Goal: Information Seeking & Learning: Get advice/opinions

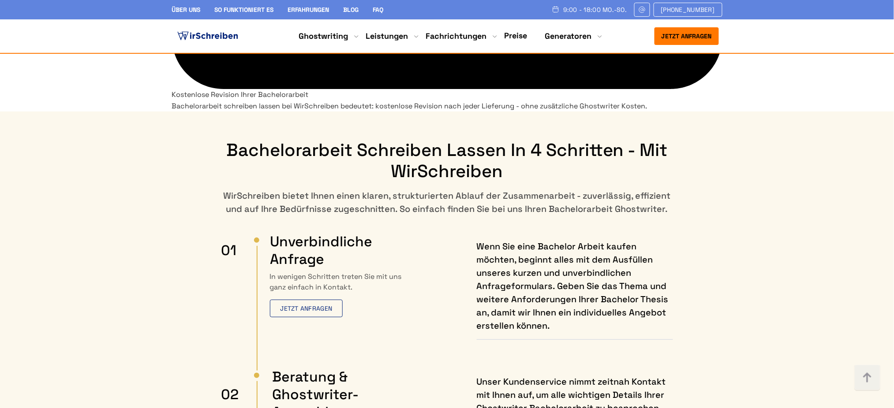
scroll to position [4823, 0]
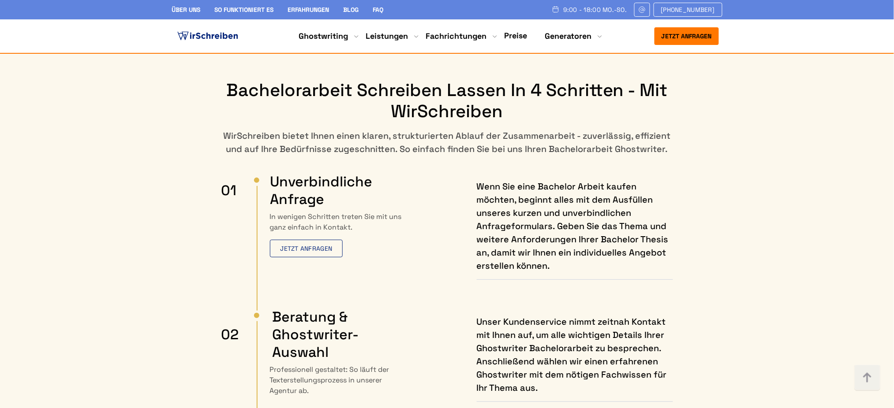
scroll to position [4882, 0]
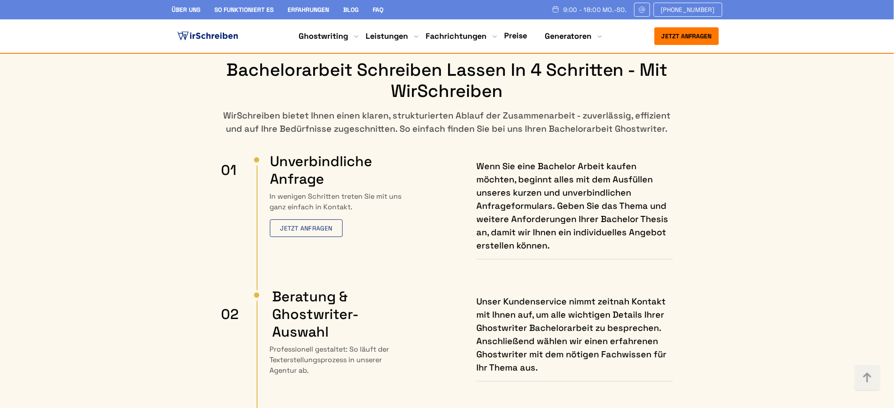
drag, startPoint x: 445, startPoint y: 195, endPoint x: 438, endPoint y: 180, distance: 16.4
click at [475, 231] on body "Über uns So funktioniert es Erfahrungen Blog FAQ 9:00 - 18:00 Mo.-So. [PHONE_NU…" at bounding box center [447, 43] width 894 height 9851
drag, startPoint x: 582, startPoint y: 181, endPoint x: 605, endPoint y: 191, distance: 25.5
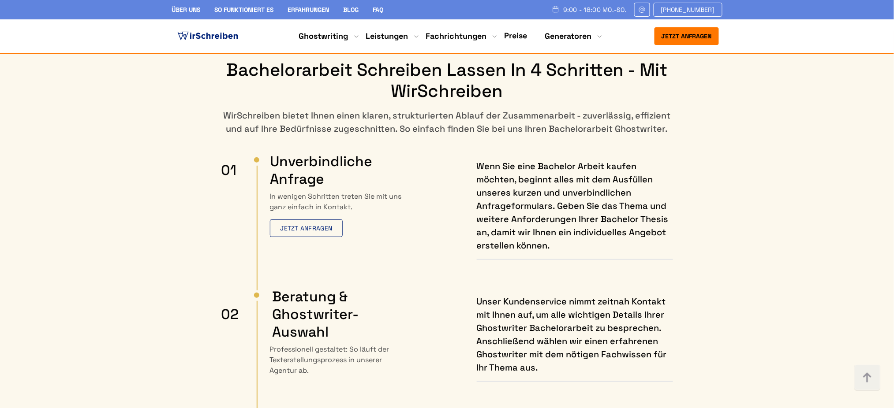
drag, startPoint x: 596, startPoint y: 205, endPoint x: 584, endPoint y: 167, distance: 39.8
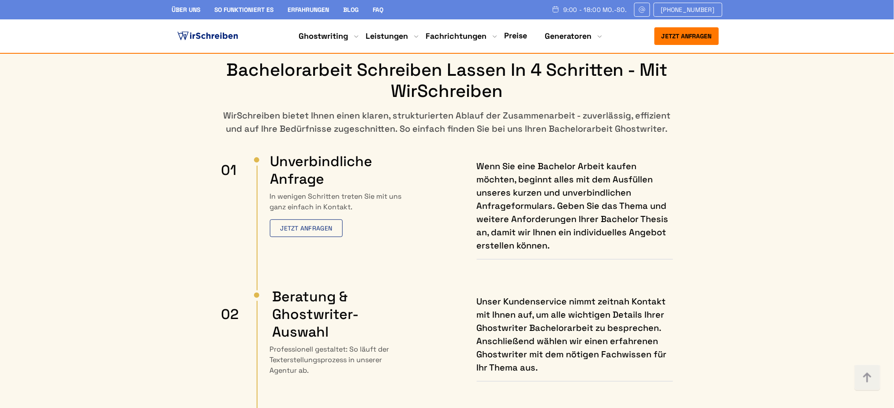
drag, startPoint x: 334, startPoint y: 187, endPoint x: 351, endPoint y: 189, distance: 16.9
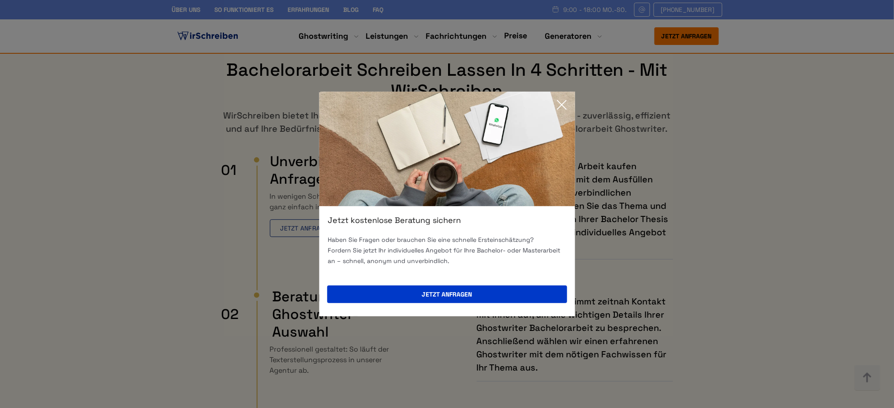
click at [566, 105] on icon at bounding box center [562, 105] width 18 height 18
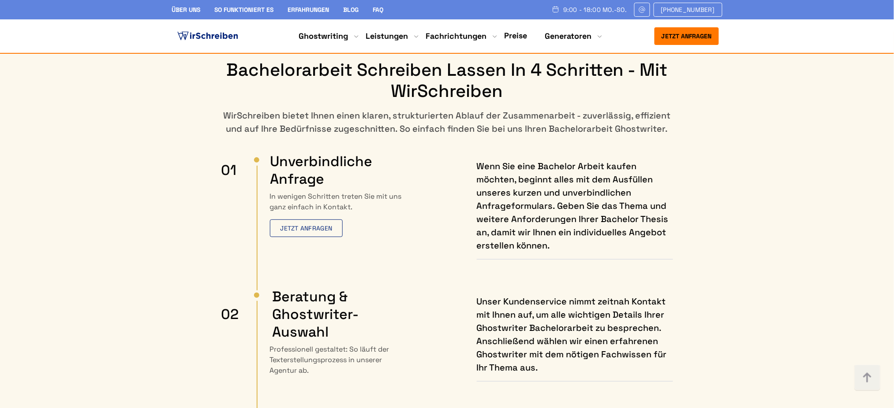
drag, startPoint x: 361, startPoint y: 182, endPoint x: 349, endPoint y: 185, distance: 12.7
drag, startPoint x: 567, startPoint y: 181, endPoint x: 582, endPoint y: 169, distance: 18.5
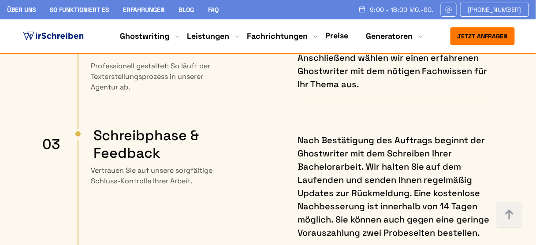
scroll to position [5072, 0]
